Goal: Navigation & Orientation: Find specific page/section

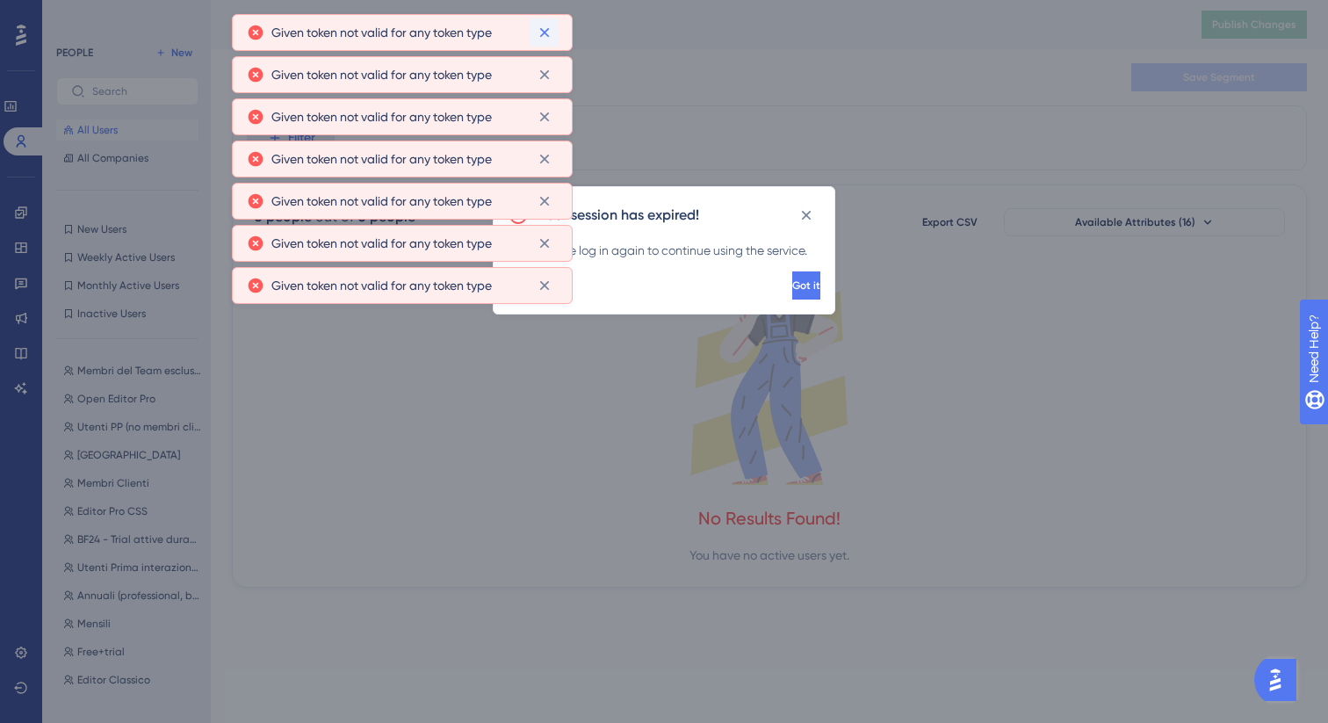
click at [547, 28] on icon at bounding box center [544, 33] width 10 height 10
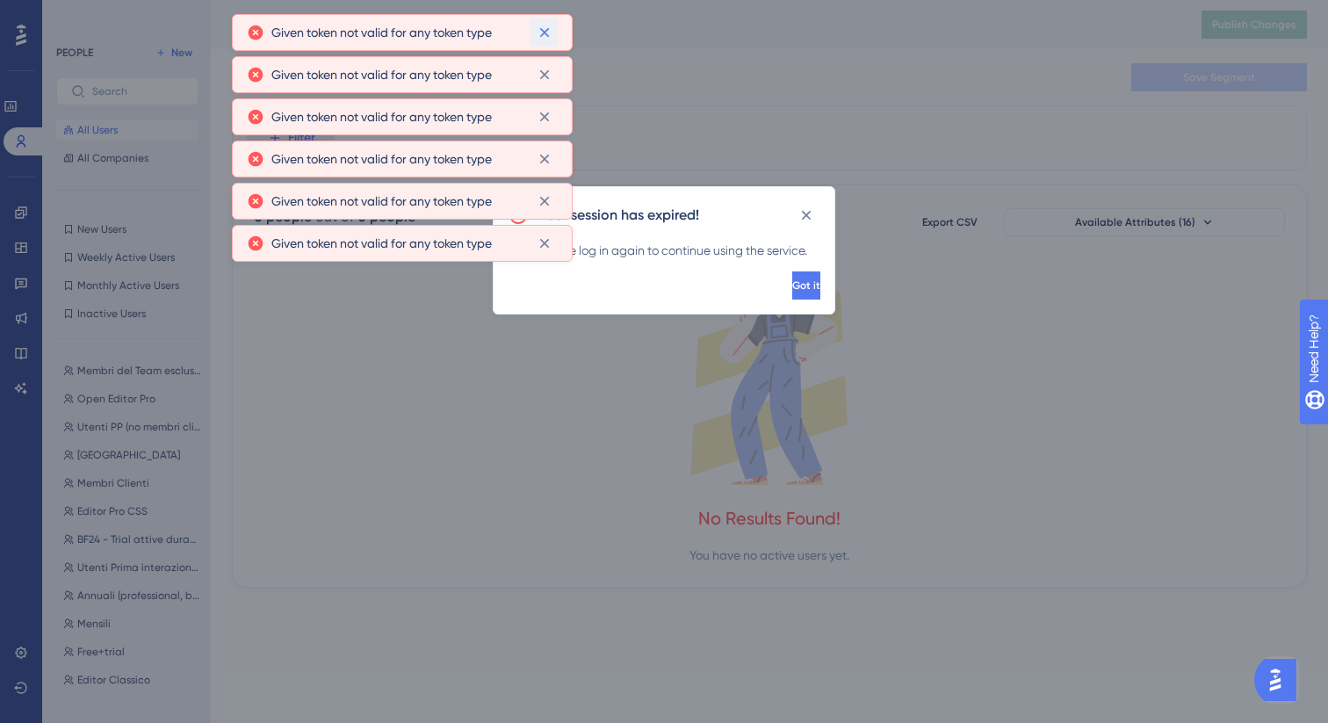
click at [547, 28] on icon at bounding box center [544, 33] width 10 height 10
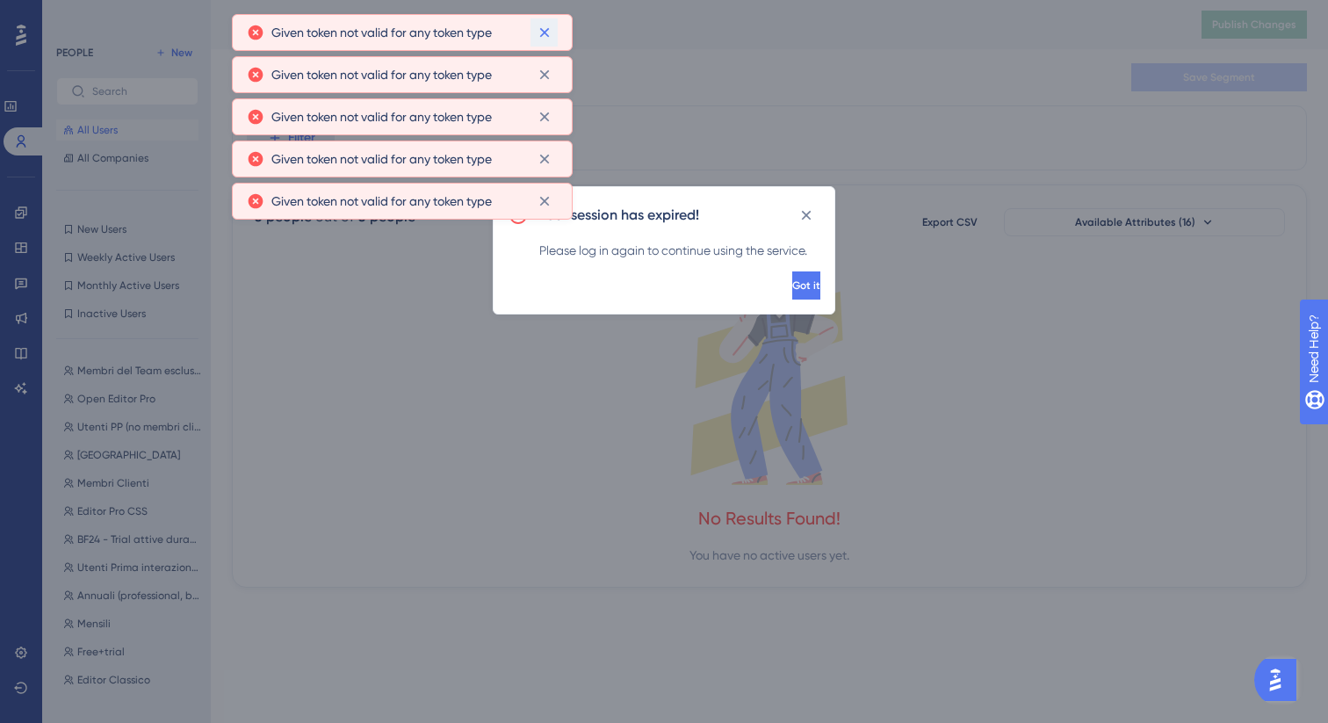
click at [547, 28] on icon at bounding box center [544, 33] width 10 height 10
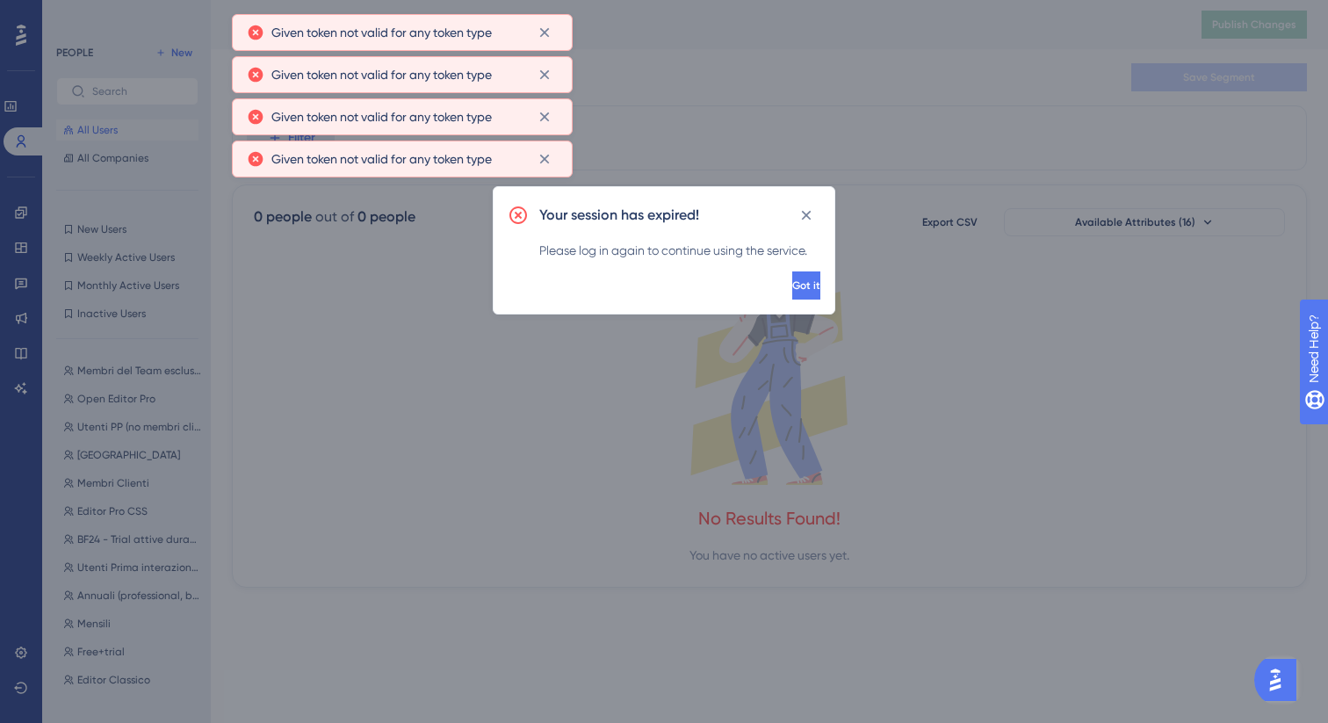
click at [547, 28] on icon at bounding box center [544, 33] width 10 height 10
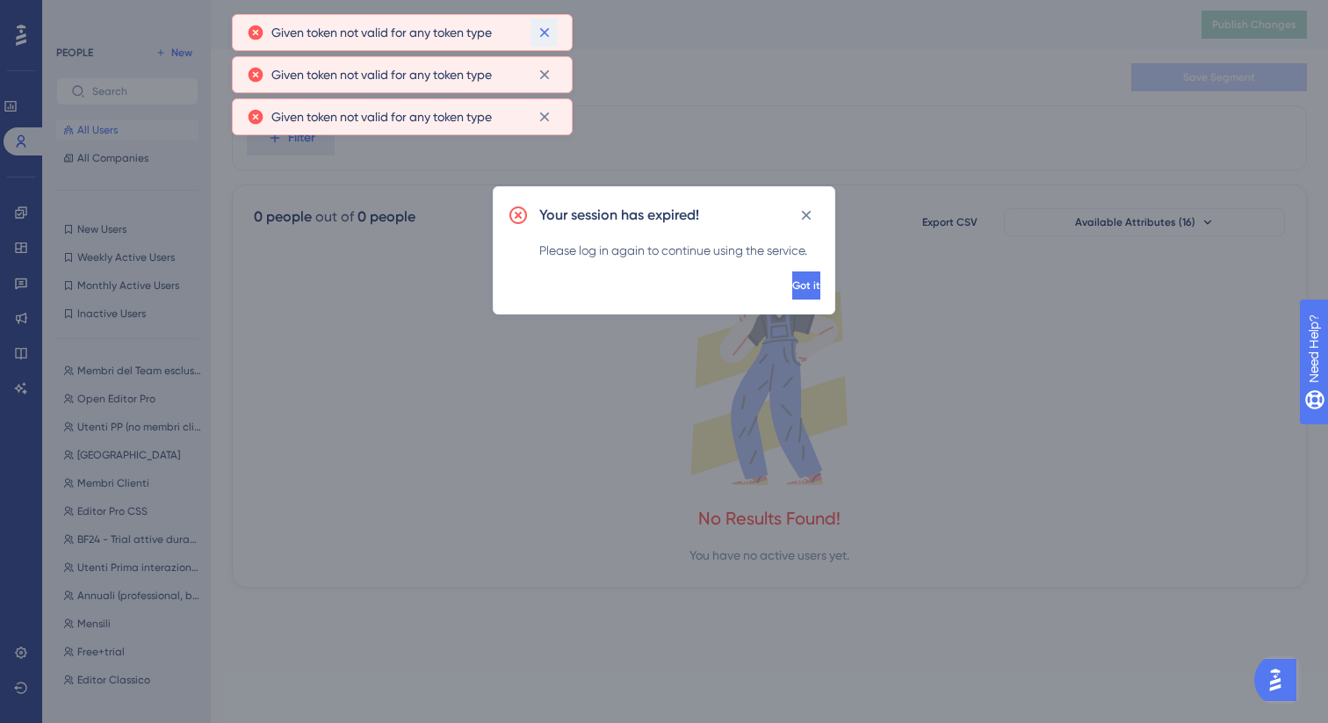
click at [547, 28] on icon at bounding box center [544, 33] width 10 height 10
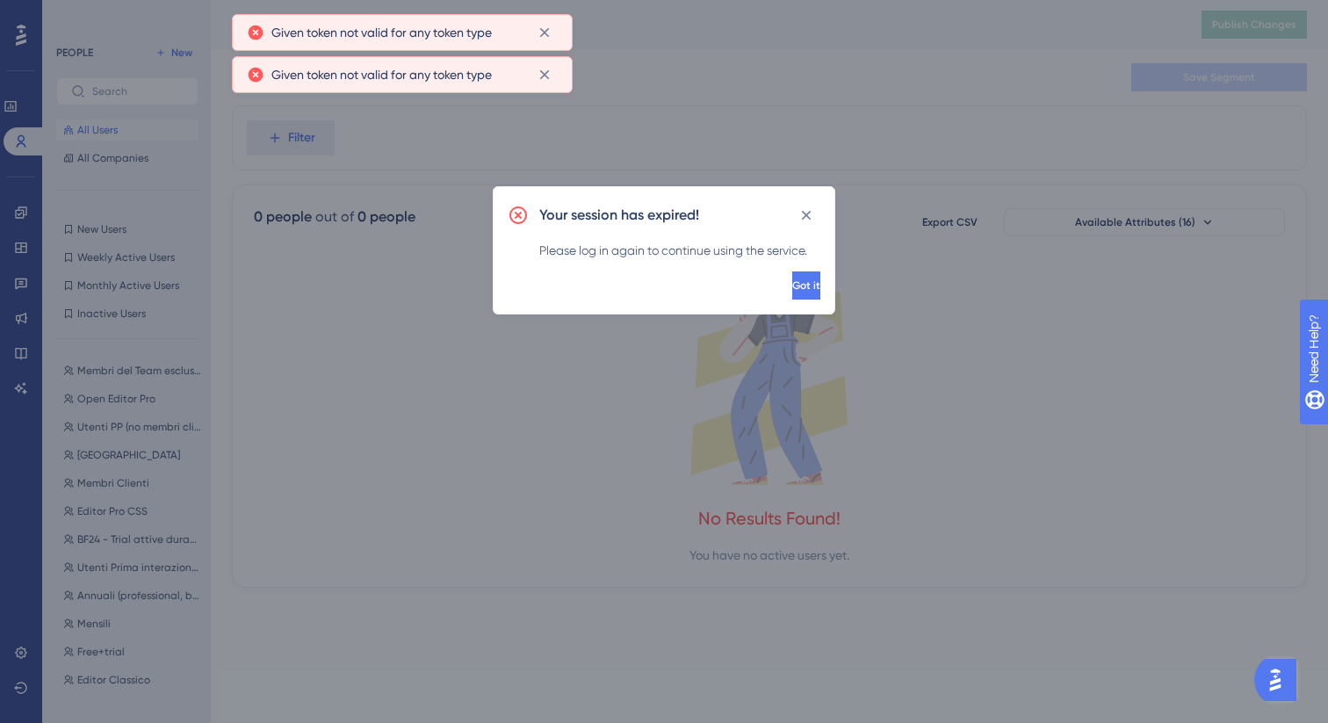
click at [547, 28] on div "Your session has expired! Please log in again to continue using the service. Go…" at bounding box center [664, 361] width 1328 height 723
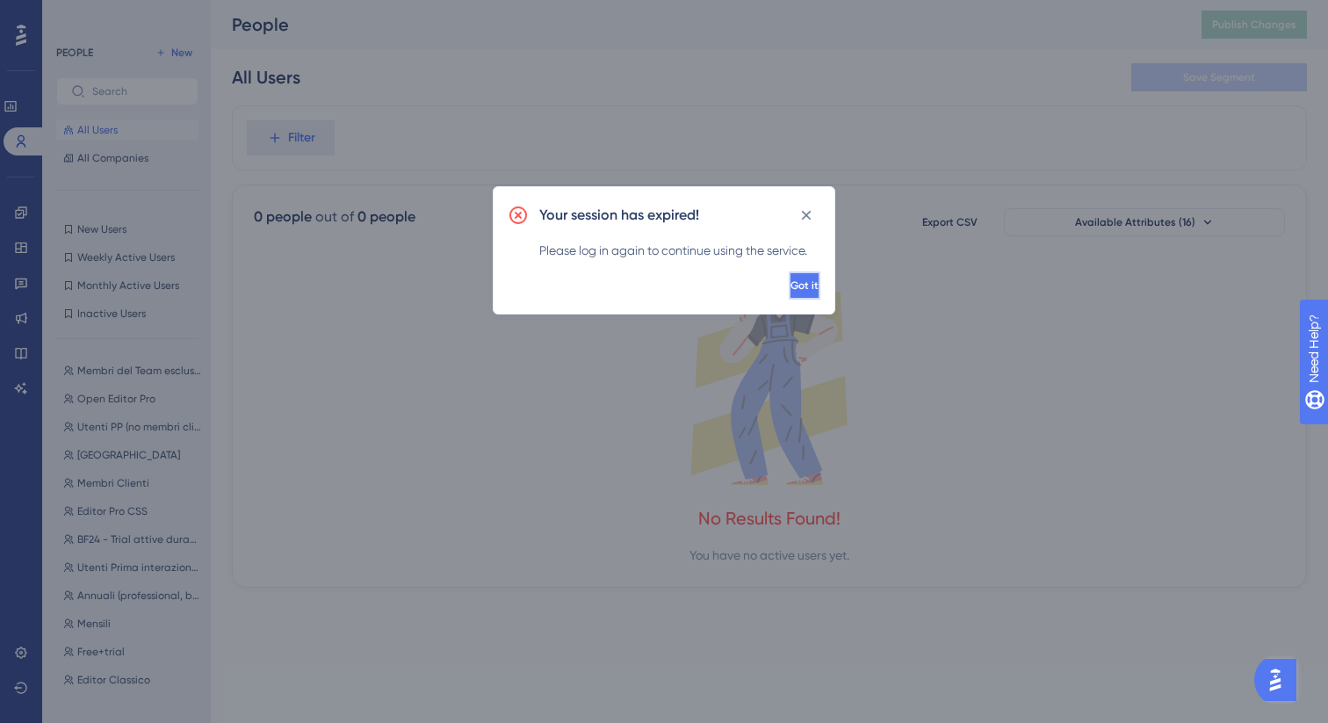
click at [790, 284] on span "Got it" at bounding box center [804, 285] width 28 height 14
